Goal: Download file/media

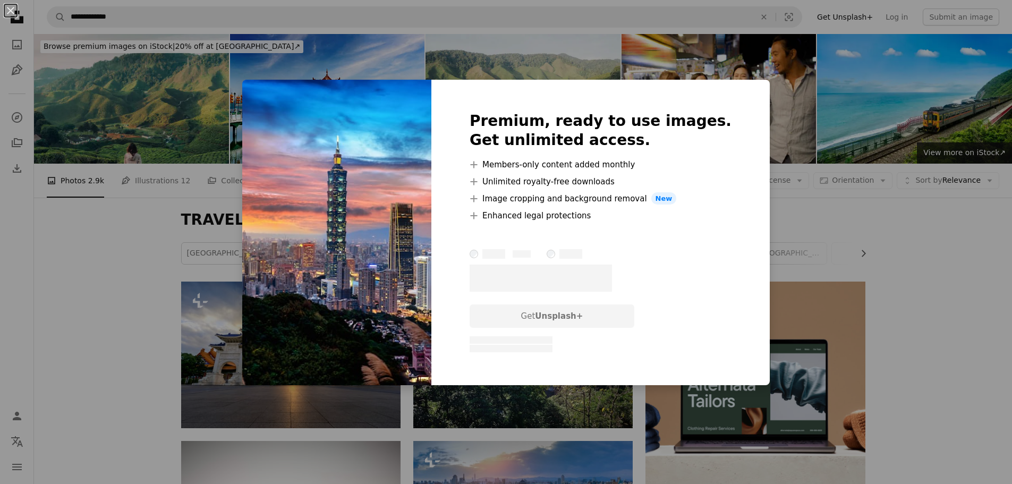
scroll to position [2647, 0]
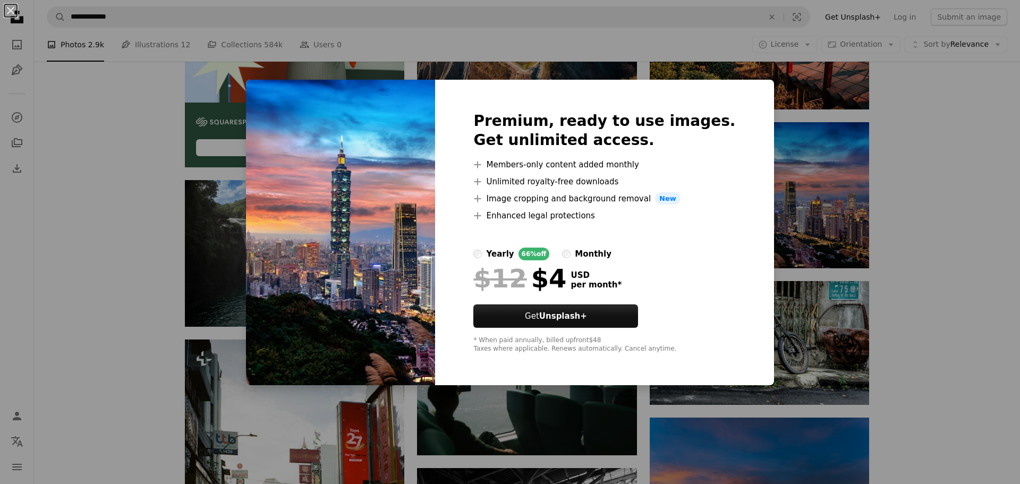
click at [963, 298] on div "An X shape Premium, ready to use images. Get unlimited access. A plus sign Memb…" at bounding box center [510, 242] width 1020 height 484
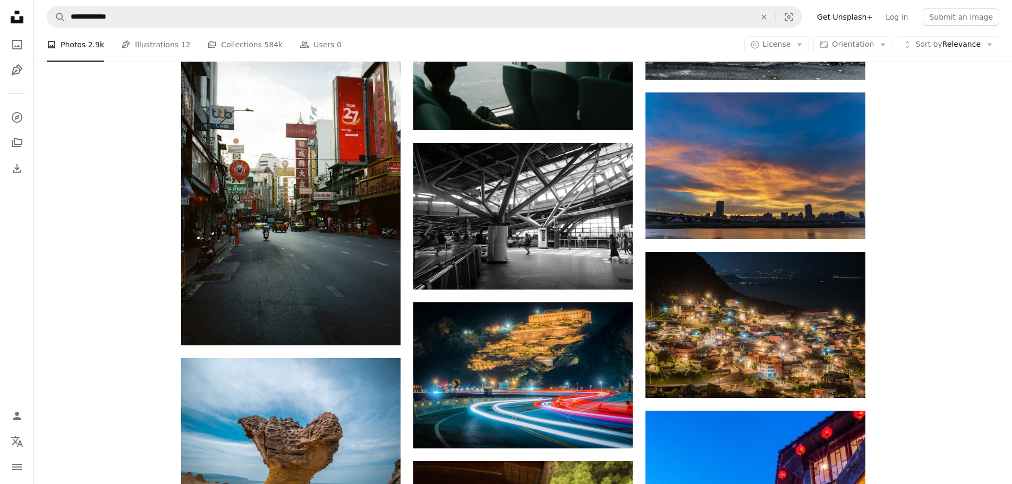
scroll to position [3072, 0]
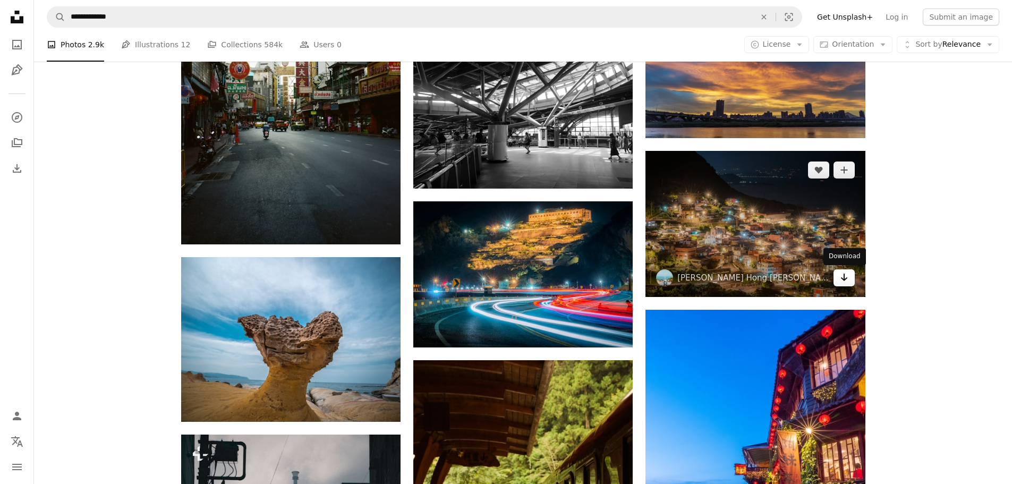
click at [851, 278] on link "Arrow pointing down" at bounding box center [843, 277] width 21 height 17
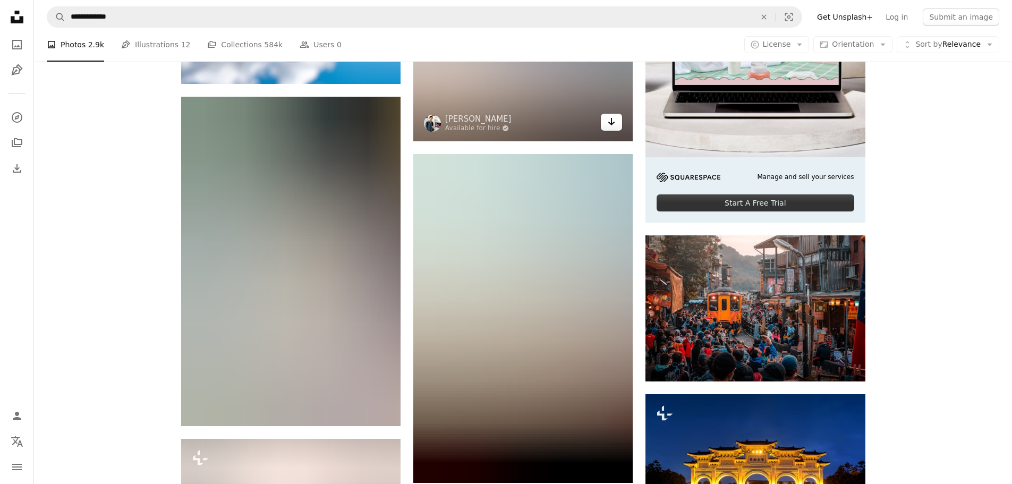
scroll to position [4931, 0]
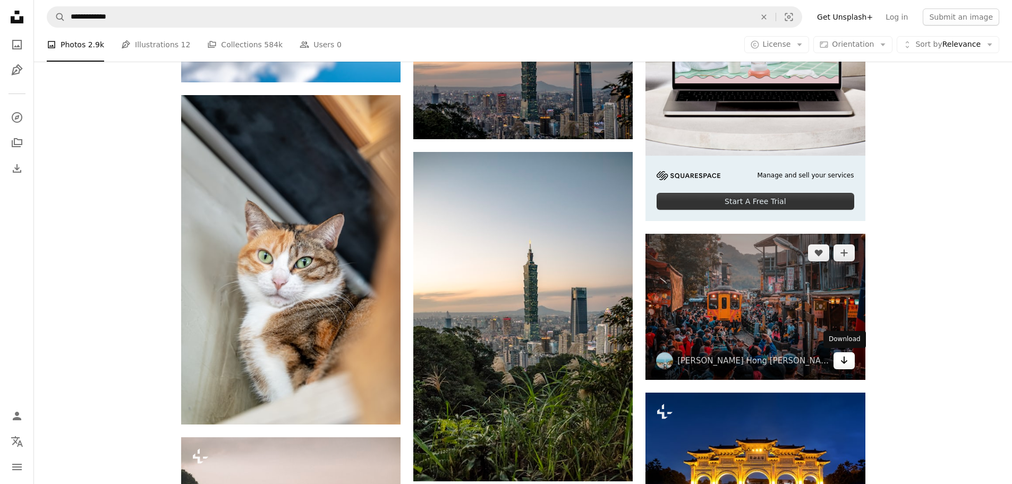
click at [848, 364] on link "Arrow pointing down" at bounding box center [843, 360] width 21 height 17
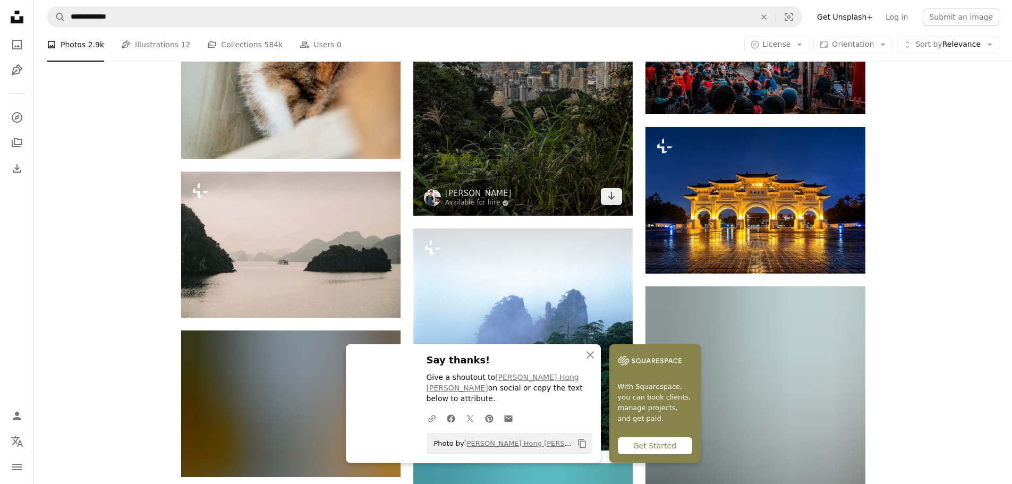
scroll to position [5409, 0]
